Goal: Contribute content: Contribute content

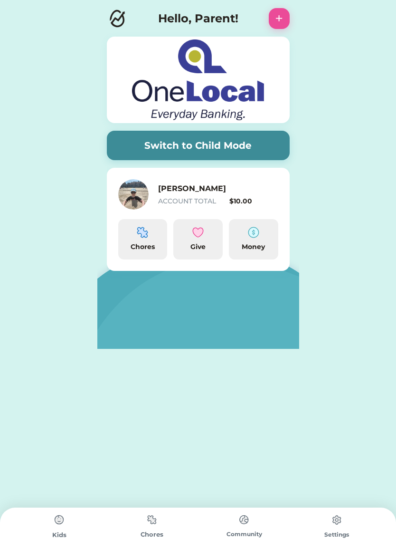
click at [137, 243] on div "Chores" at bounding box center [143, 247] width 42 height 10
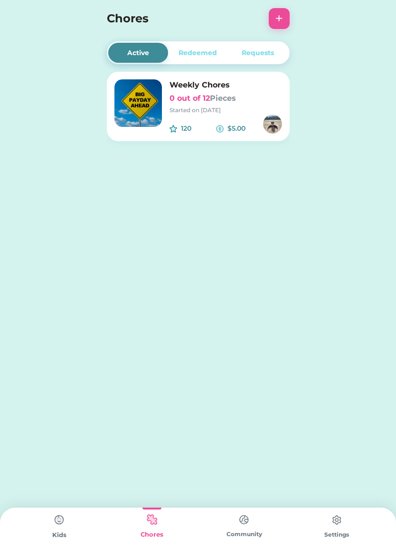
click at [280, 23] on button "+" at bounding box center [279, 18] width 21 height 21
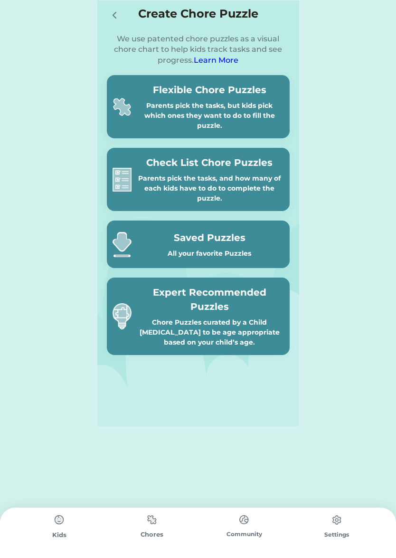
click at [217, 308] on h5 "Expert Recommended Puzzles" at bounding box center [209, 299] width 149 height 29
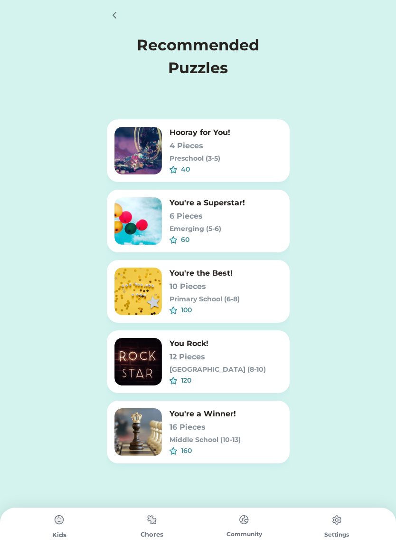
click at [223, 364] on div "You Rock! 12 Pieces [GEOGRAPHIC_DATA] (8-10)" at bounding box center [226, 356] width 113 height 37
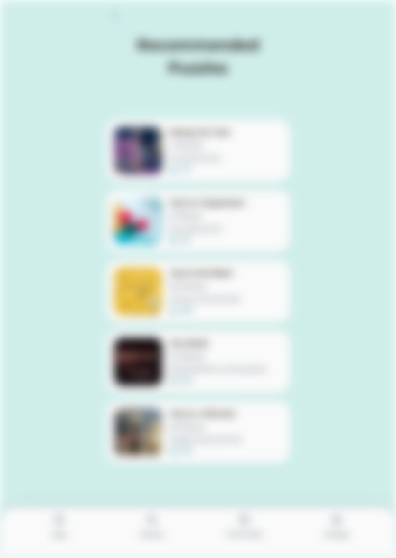
type input "0.2857"
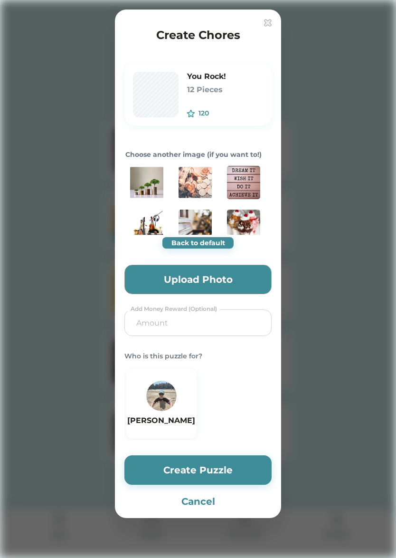
click at [200, 189] on img at bounding box center [195, 182] width 33 height 33
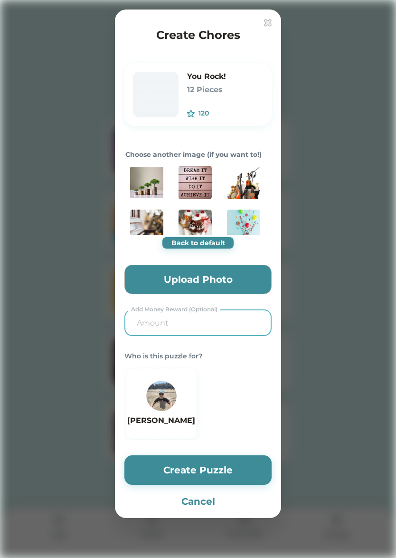
click at [197, 328] on input "input" at bounding box center [198, 322] width 140 height 25
type input "5.00"
click at [161, 402] on img at bounding box center [161, 396] width 30 height 30
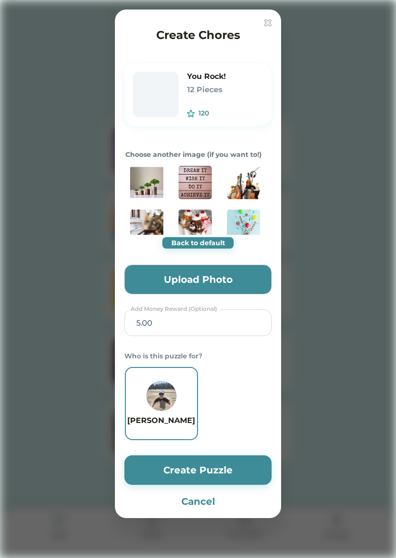
click at [218, 473] on button "Create Puzzle" at bounding box center [198, 469] width 147 height 29
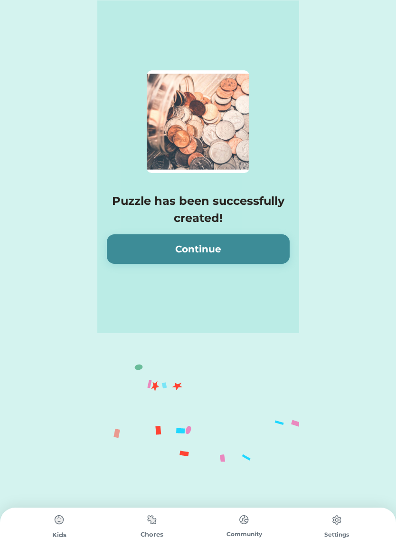
click at [241, 247] on button "Continue" at bounding box center [198, 248] width 183 height 29
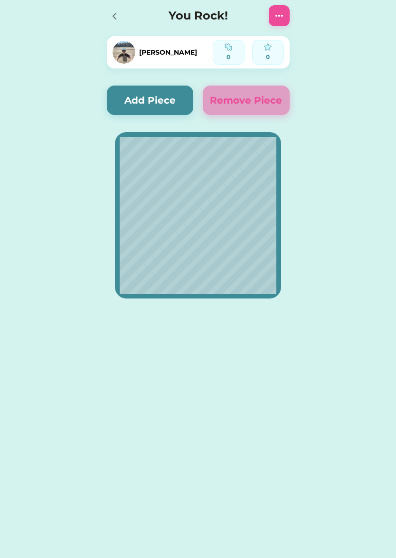
click at [161, 96] on button "Add Piece" at bounding box center [150, 100] width 87 height 29
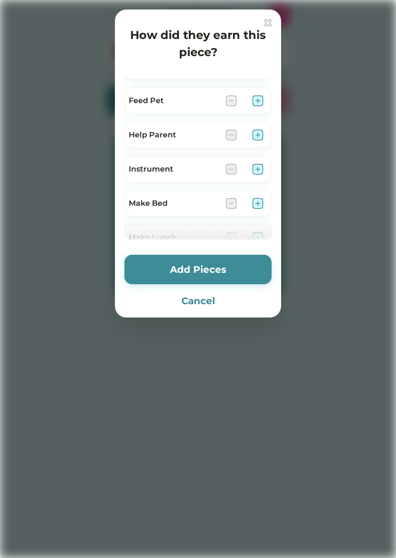
scroll to position [124, 0]
click at [211, 305] on button "Cancel" at bounding box center [198, 301] width 147 height 14
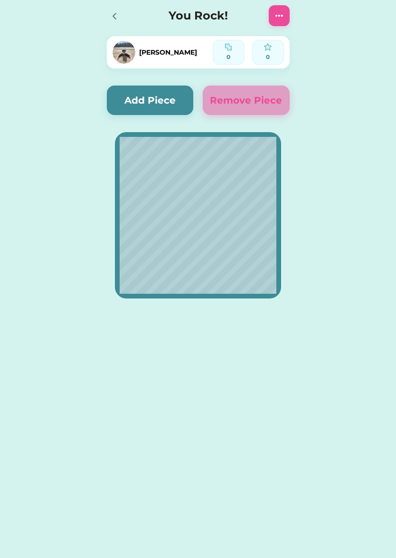
click at [279, 18] on img at bounding box center [279, 15] width 11 height 11
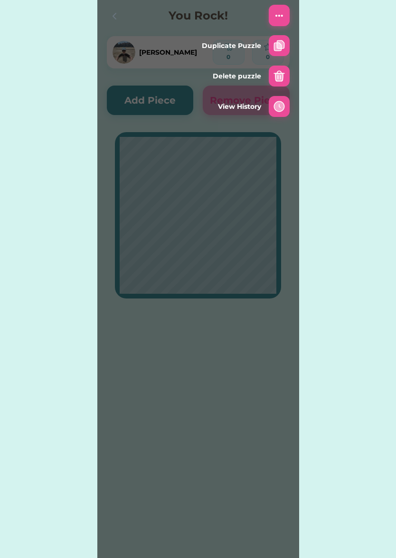
click at [274, 77] on img at bounding box center [279, 75] width 11 height 11
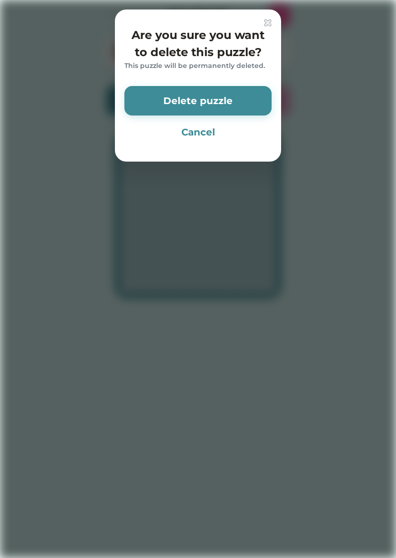
click at [240, 97] on button "Delete puzzle" at bounding box center [198, 100] width 147 height 29
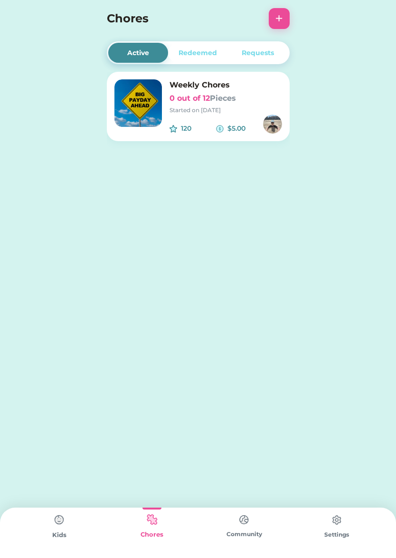
click at [281, 17] on button "+" at bounding box center [279, 18] width 21 height 21
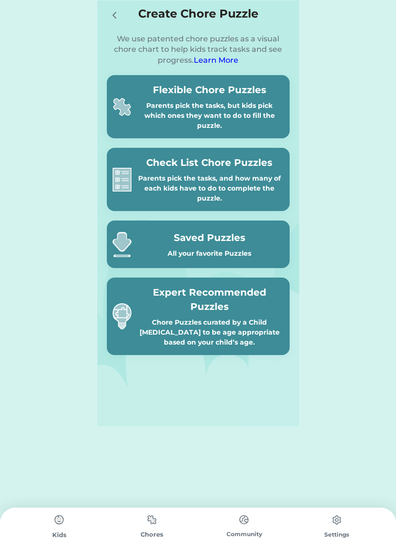
click at [191, 315] on div "Expert Recommended Puzzles Chore Puzzles curated by a Child [MEDICAL_DATA] to b…" at bounding box center [209, 316] width 149 height 62
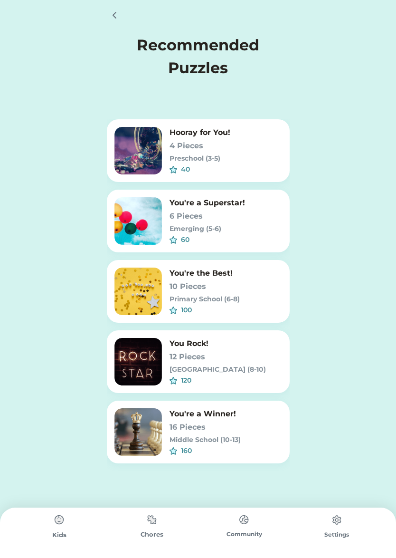
click at [219, 353] on h6 "12 Pieces" at bounding box center [226, 356] width 113 height 11
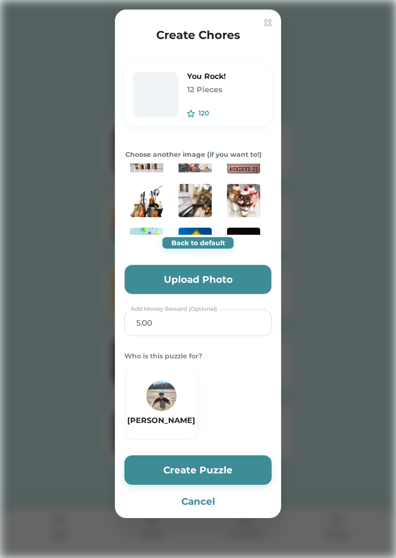
scroll to position [60, 0]
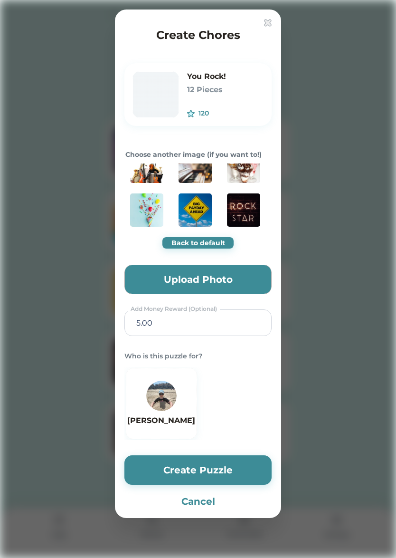
click at [200, 88] on h6 "12 Pieces" at bounding box center [225, 89] width 77 height 11
click at [202, 72] on h6 "You Rock!" at bounding box center [225, 76] width 77 height 11
click at [183, 82] on div "You Rock! 12 Pieces 120" at bounding box center [198, 94] width 147 height 63
drag, startPoint x: 198, startPoint y: 89, endPoint x: 195, endPoint y: 113, distance: 23.5
click at [198, 89] on h6 "12 Pieces" at bounding box center [225, 89] width 77 height 11
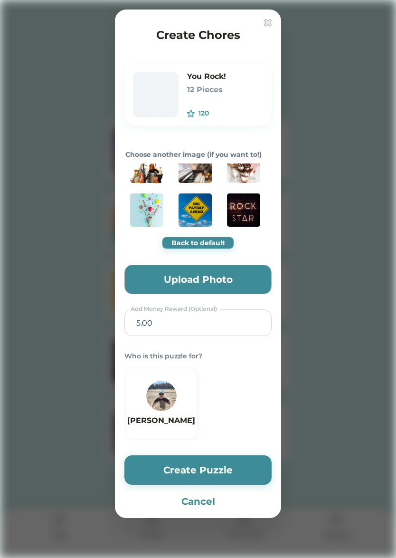
click at [197, 113] on div "120" at bounding box center [225, 113] width 77 height 10
click at [201, 113] on div "120" at bounding box center [232, 113] width 66 height 10
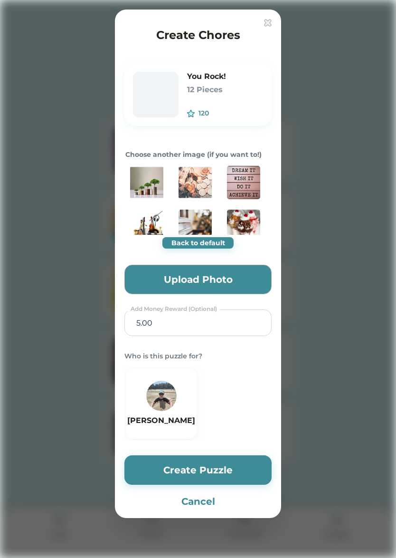
click at [204, 185] on img at bounding box center [195, 182] width 33 height 33
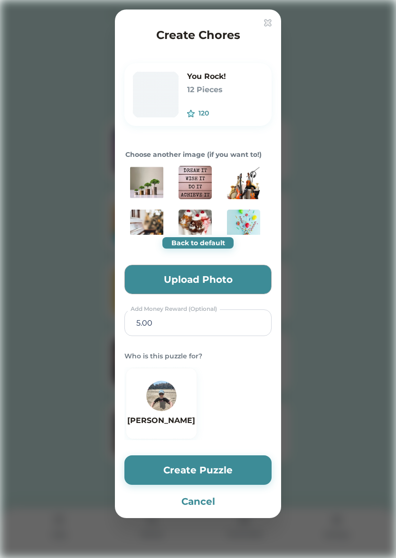
drag, startPoint x: 180, startPoint y: 409, endPoint x: 187, endPoint y: 431, distance: 22.7
click at [180, 409] on div "[PERSON_NAME]" at bounding box center [161, 404] width 68 height 46
click at [196, 471] on button "Create Puzzle" at bounding box center [198, 469] width 147 height 29
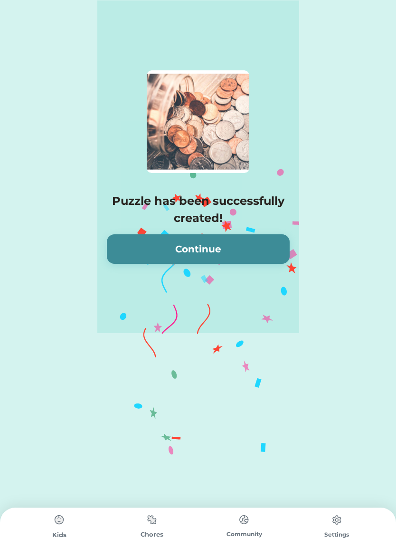
click at [197, 257] on button "Continue" at bounding box center [198, 248] width 183 height 29
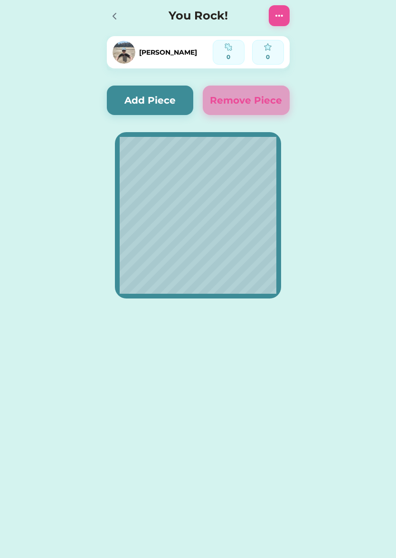
click at [164, 101] on button "Add Piece" at bounding box center [150, 100] width 87 height 29
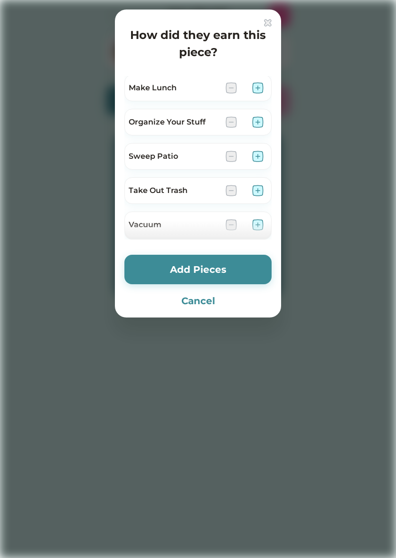
scroll to position [314, 0]
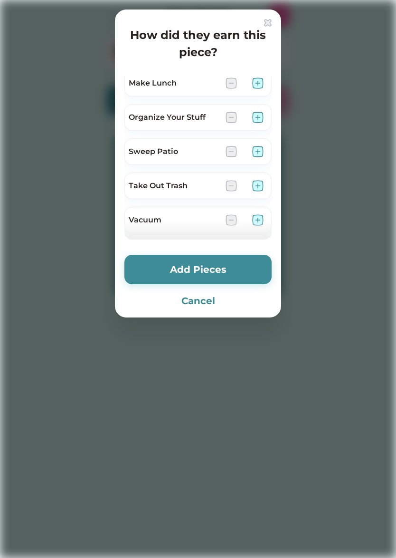
click at [181, 151] on div "Sweep Patio" at bounding box center [173, 151] width 89 height 11
drag, startPoint x: 192, startPoint y: 153, endPoint x: 211, endPoint y: 152, distance: 19.0
click at [233, 155] on img at bounding box center [231, 151] width 11 height 11
click at [207, 150] on div "Sweep Patio" at bounding box center [173, 151] width 89 height 11
click at [198, 126] on div "Organize Your Stuff" at bounding box center [198, 117] width 147 height 27
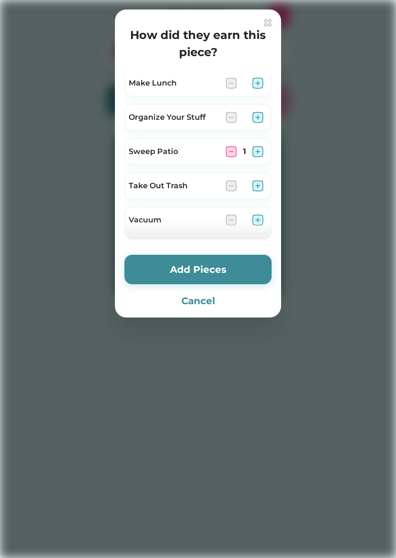
click at [195, 116] on div "Organize Your Stuff" at bounding box center [173, 117] width 89 height 11
click at [207, 269] on button "Add Pieces" at bounding box center [198, 269] width 147 height 29
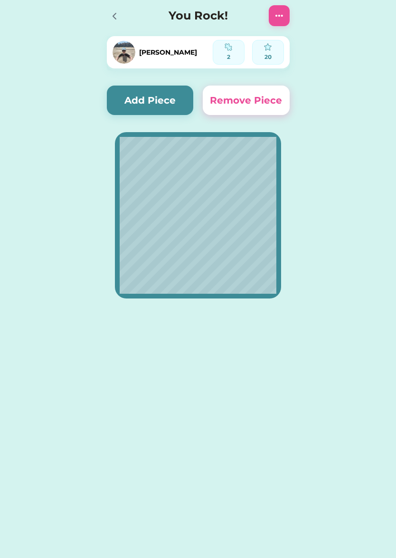
click at [249, 104] on button "Remove Piece" at bounding box center [246, 100] width 87 height 29
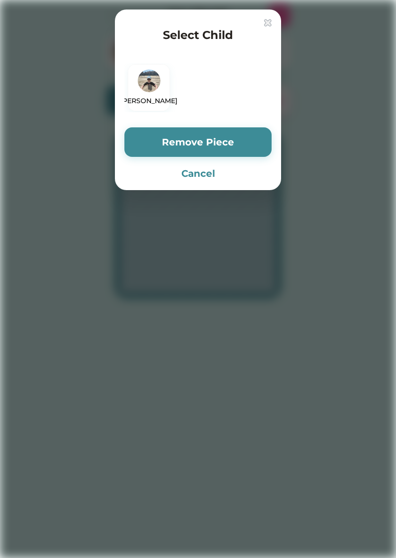
click at [204, 171] on button "Cancel" at bounding box center [198, 173] width 147 height 14
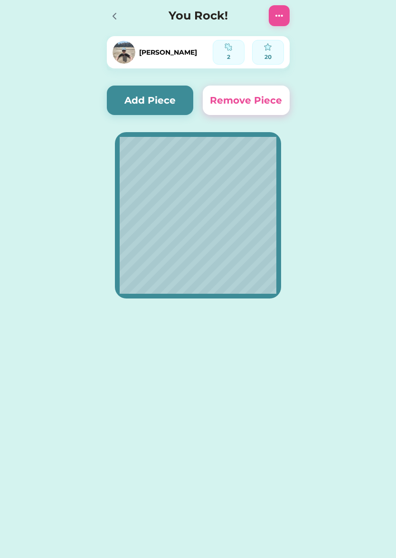
click at [275, 20] on img at bounding box center [279, 15] width 11 height 11
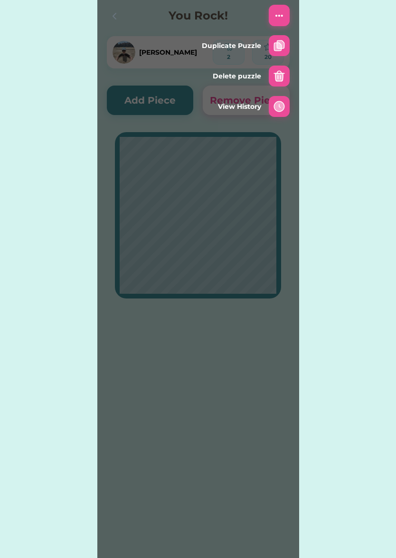
click at [276, 74] on img at bounding box center [279, 75] width 11 height 11
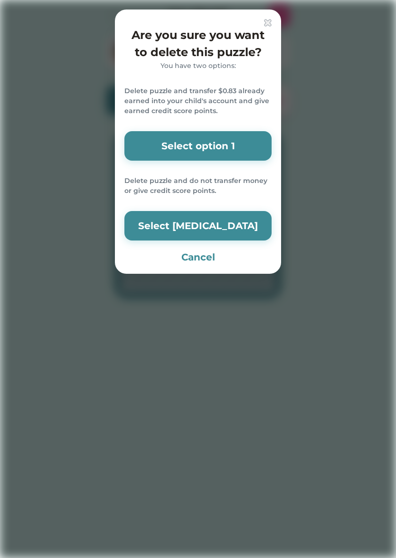
click at [177, 224] on button "Select [MEDICAL_DATA]" at bounding box center [198, 225] width 147 height 29
